Goal: Find specific page/section: Find specific page/section

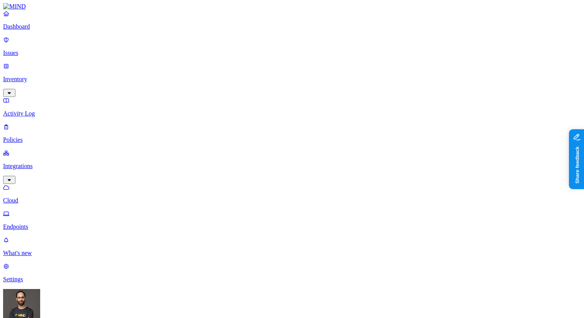
click at [45, 223] on p "Endpoints" at bounding box center [292, 226] width 578 height 7
click at [54, 197] on p "Cloud" at bounding box center [292, 200] width 578 height 7
click at [75, 305] on html "Dashboard Issues Inventory Activity Log Policies Integrations Cloud Endpoints W…" at bounding box center [292, 248] width 584 height 497
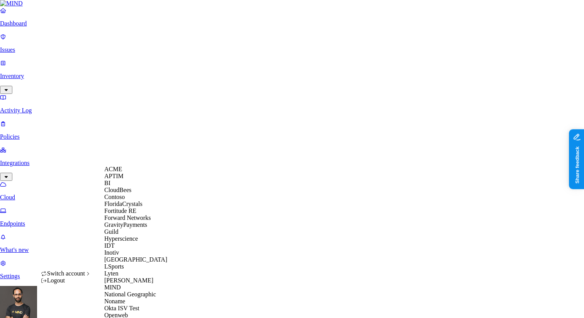
click at [143, 173] on div "ACME" at bounding box center [141, 169] width 75 height 7
